Goal: Use online tool/utility: Use online tool/utility

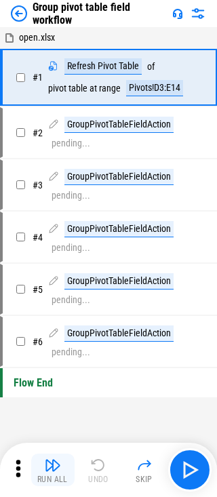
click at [52, 470] on img "button" at bounding box center [53, 465] width 16 height 16
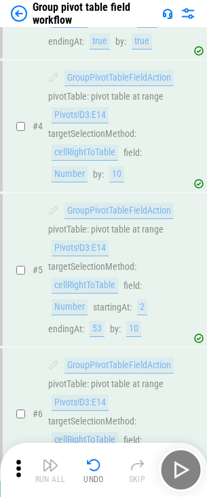
scroll to position [452, 0]
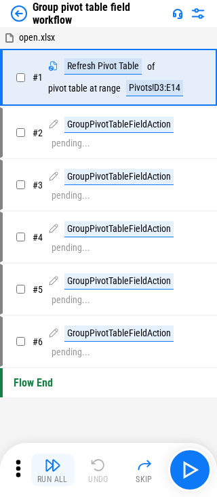
click at [52, 470] on img "button" at bounding box center [53, 465] width 16 height 16
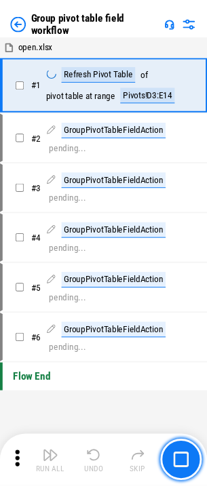
scroll to position [452, 0]
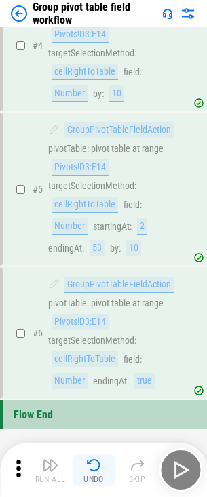
click at [91, 470] on img "button" at bounding box center [93, 465] width 16 height 16
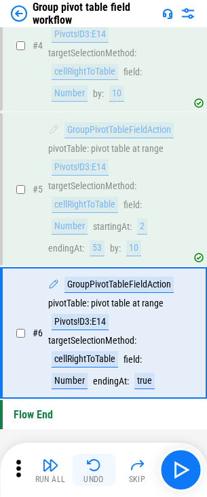
click at [91, 468] on img "button" at bounding box center [93, 465] width 16 height 16
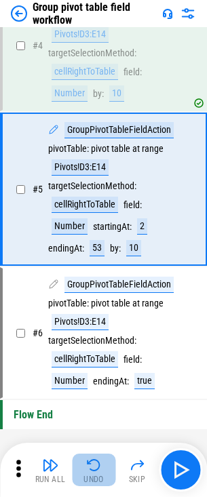
click at [91, 468] on img "button" at bounding box center [93, 465] width 16 height 16
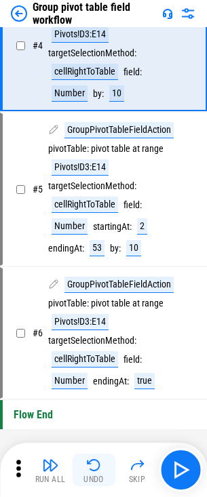
scroll to position [249, 0]
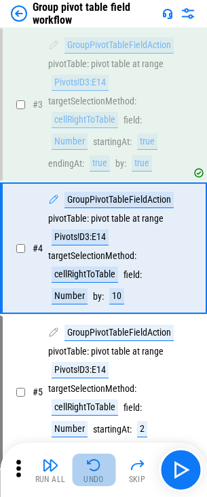
click at [91, 468] on img "button" at bounding box center [93, 465] width 16 height 16
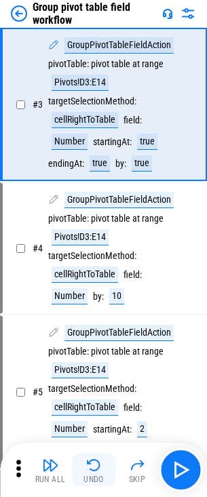
click at [91, 468] on img "button" at bounding box center [93, 465] width 16 height 16
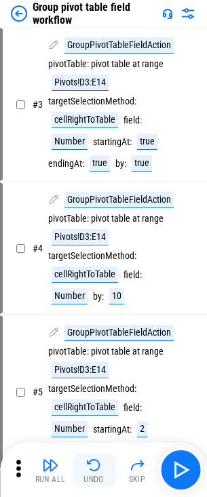
scroll to position [0, 0]
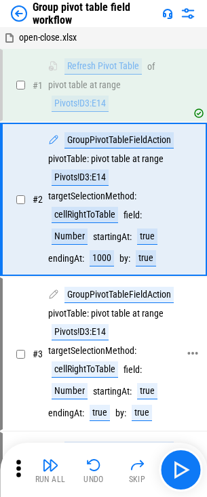
drag, startPoint x: 73, startPoint y: 302, endPoint x: 10, endPoint y: 285, distance: 65.1
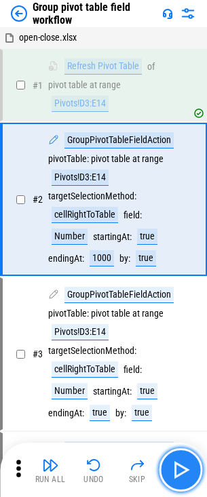
click at [177, 473] on img "button" at bounding box center [180, 470] width 22 height 22
